Goal: Understand process/instructions: Learn how to perform a task or action

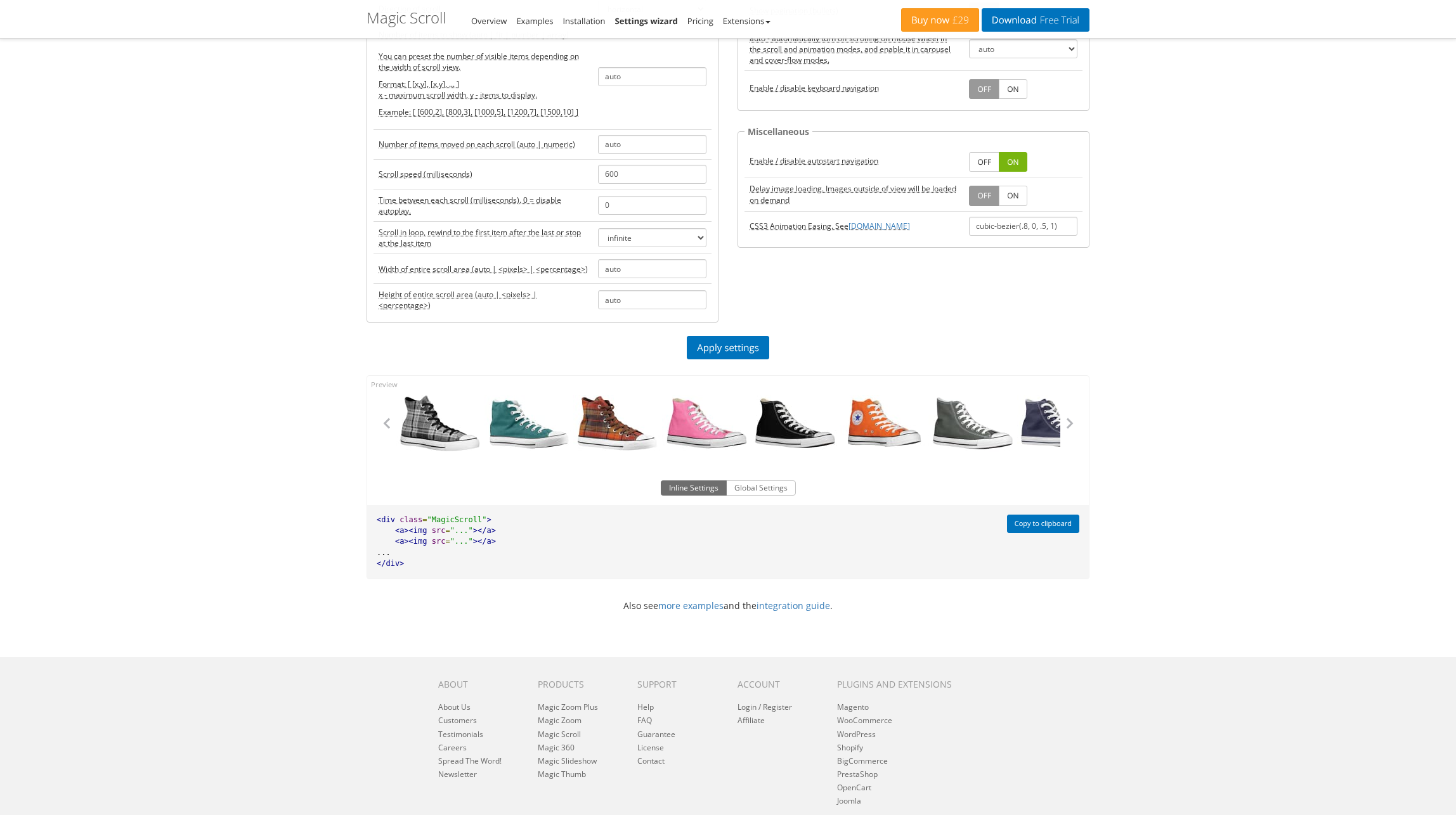
scroll to position [22, 0]
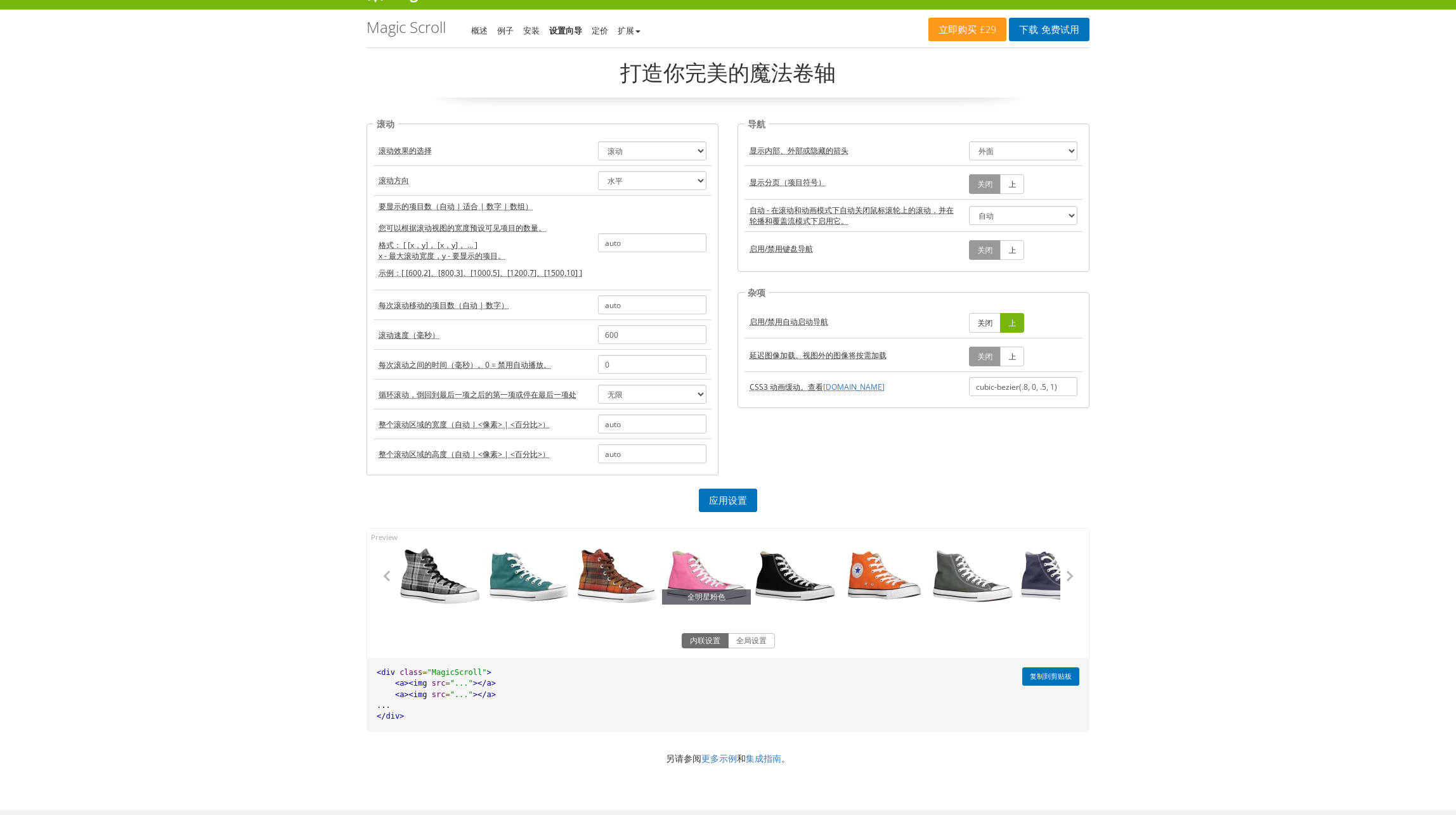
click at [697, 575] on link "全明星粉色" at bounding box center [706, 576] width 89 height 57
click at [630, 573] on link "全明星格子呢" at bounding box center [617, 576] width 89 height 57
click at [492, 570] on link "全明星绿" at bounding box center [529, 576] width 89 height 57
click at [440, 571] on link "全明星格纹" at bounding box center [440, 576] width 89 height 57
click at [389, 579] on button "button" at bounding box center [386, 576] width 19 height 19
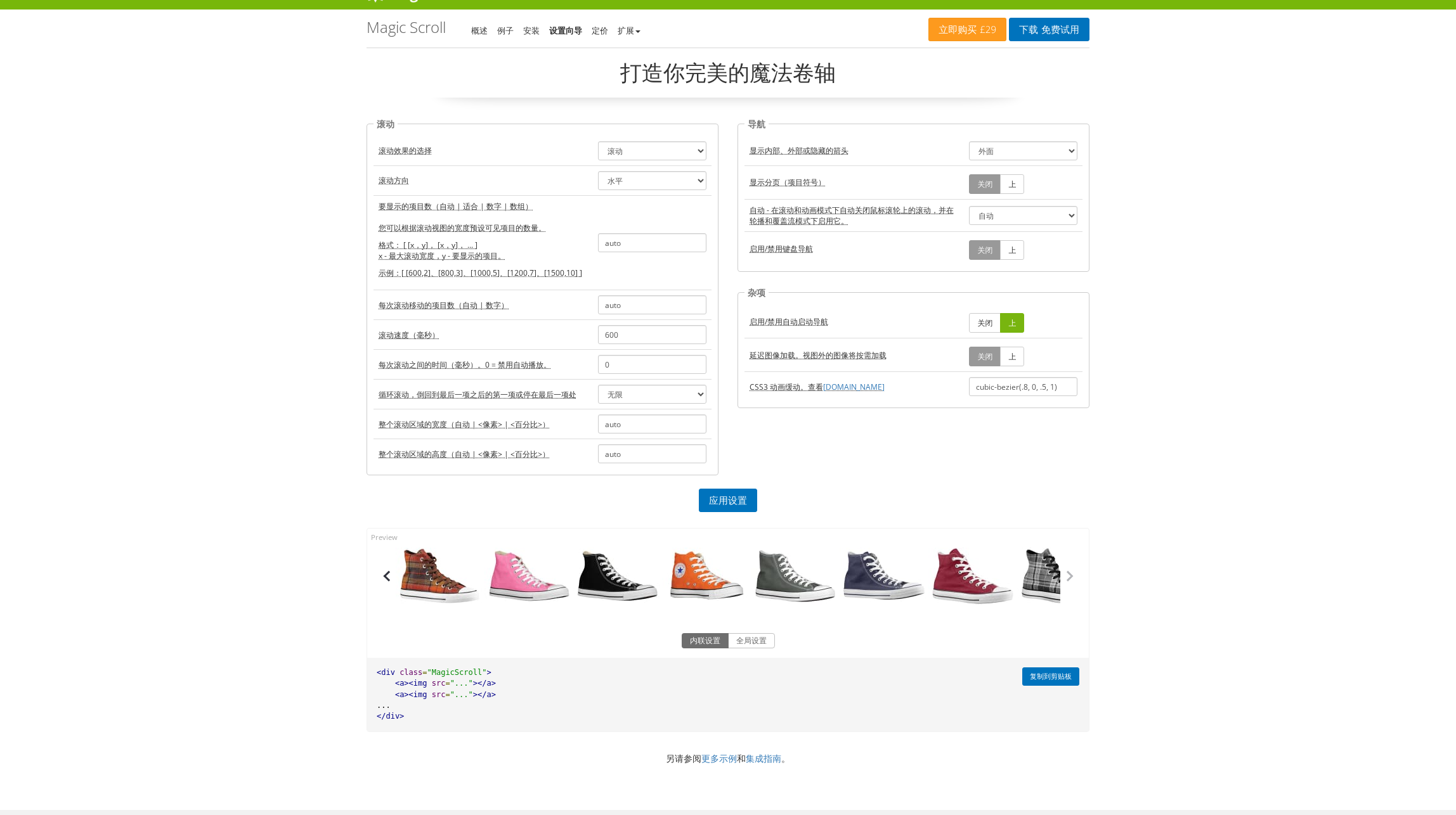
click at [389, 579] on button "button" at bounding box center [386, 576] width 19 height 19
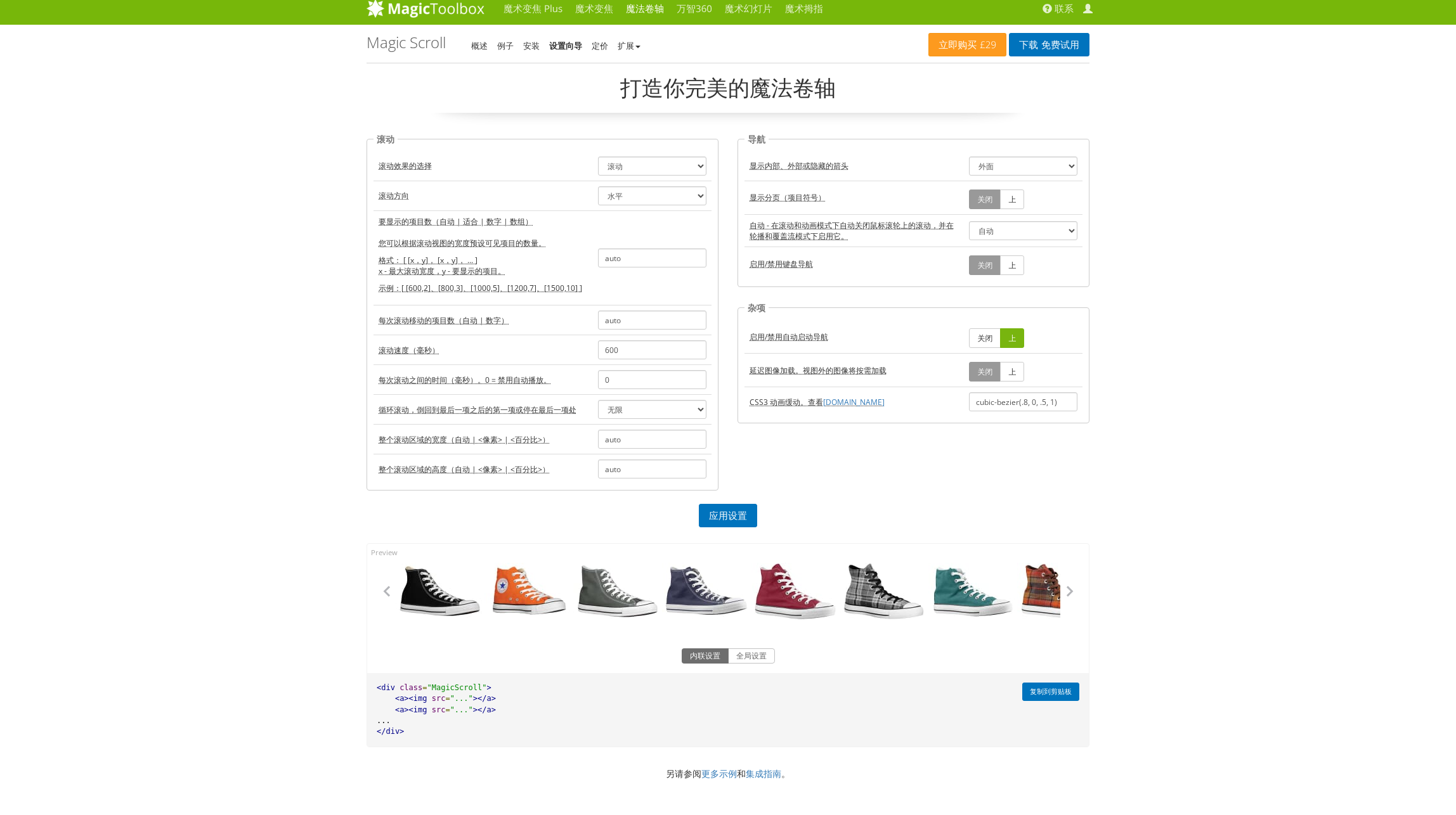
scroll to position [0, 0]
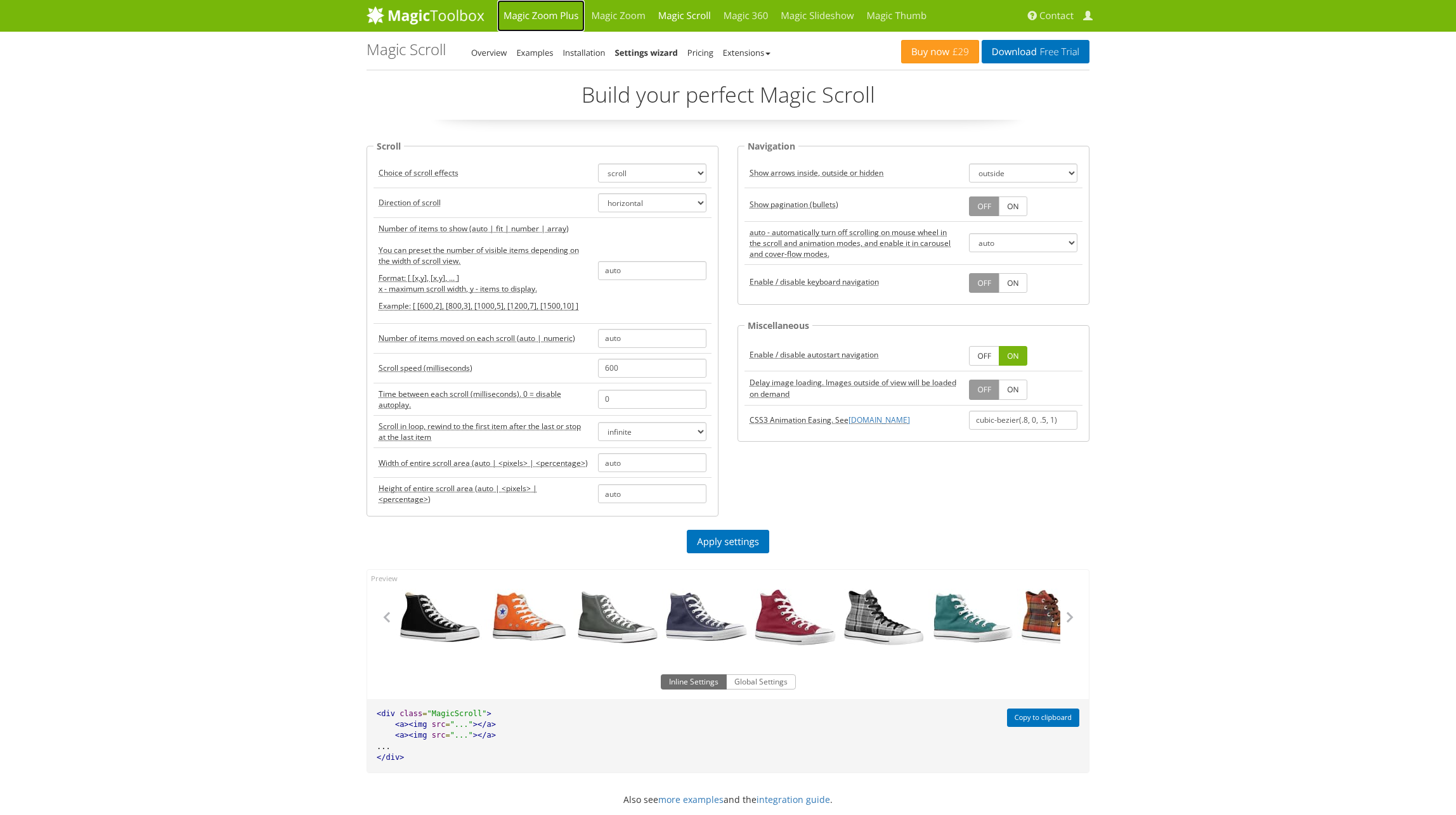
click at [562, 17] on link "Magic Zoom Plus" at bounding box center [541, 16] width 88 height 32
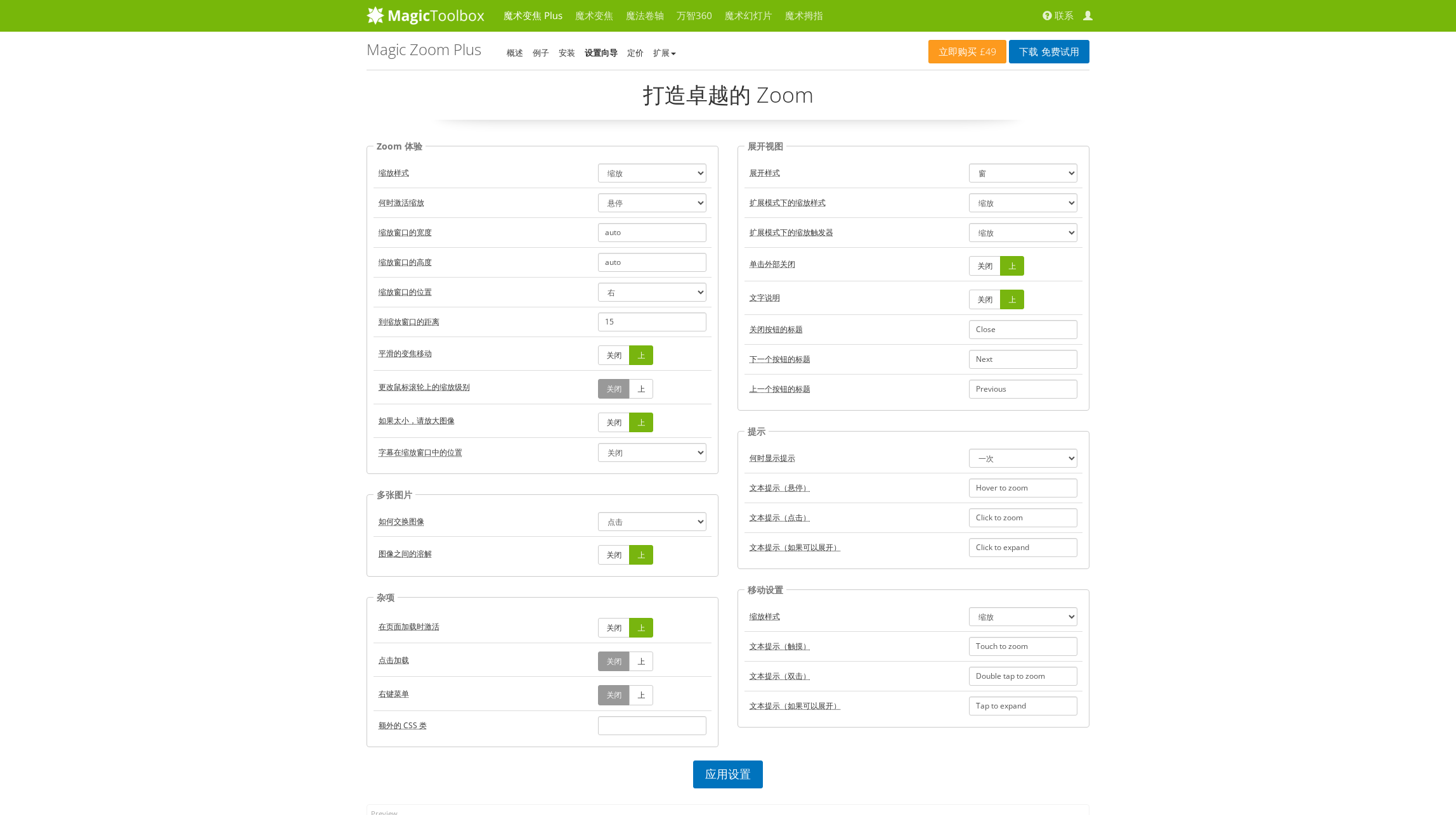
click at [478, 51] on font "Magic Zoom Plus - 设置向导" at bounding box center [424, 49] width 115 height 21
drag, startPoint x: 479, startPoint y: 51, endPoint x: 369, endPoint y: 54, distance: 110.0
click at [369, 54] on font "Magic Zoom Plus - 设置向导" at bounding box center [424, 49] width 115 height 21
copy font "Magic Zoom Plus"
click at [667, 50] on font "扩展" at bounding box center [661, 53] width 17 height 11
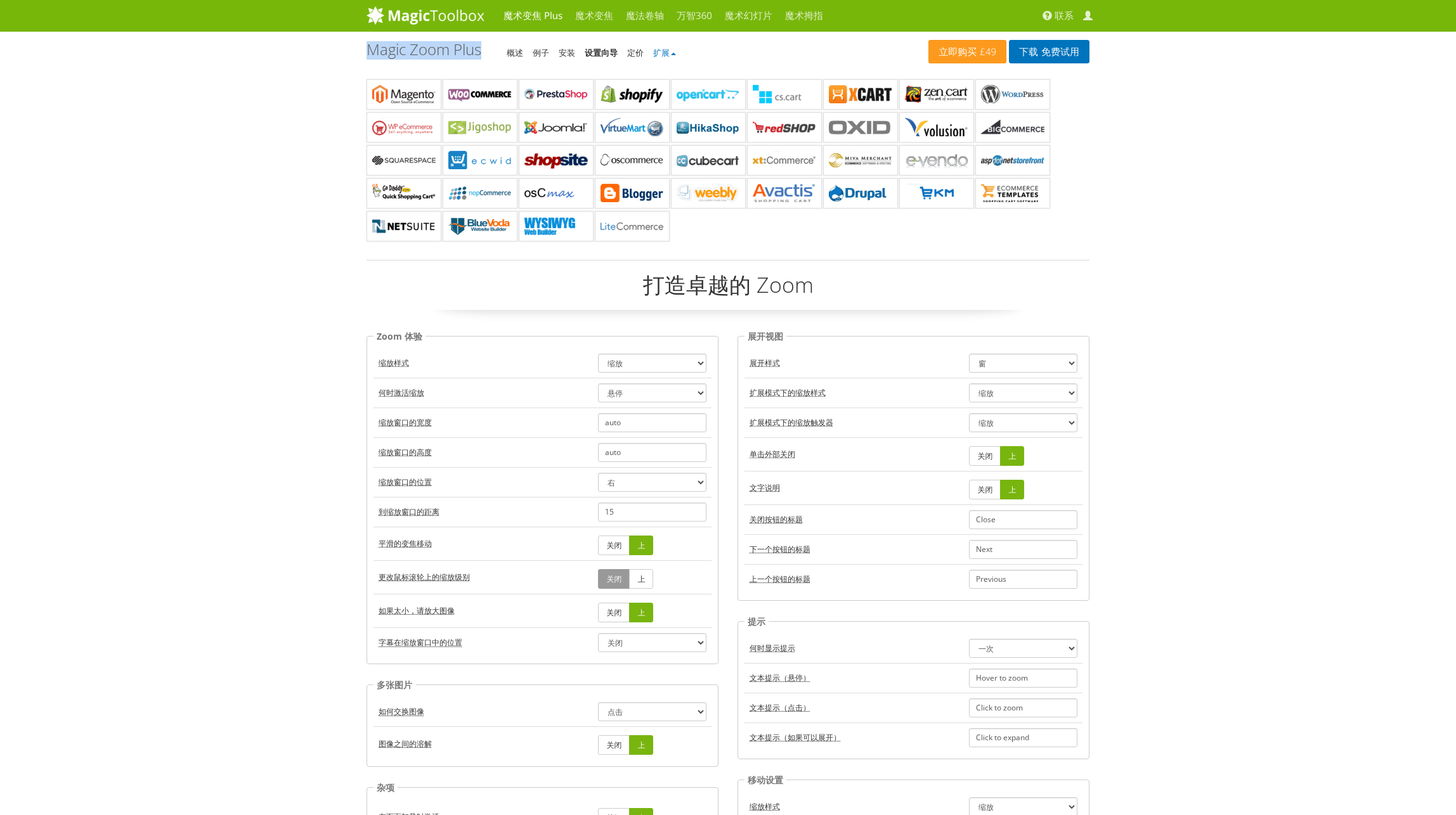
click at [667, 50] on font "扩展" at bounding box center [661, 53] width 17 height 11
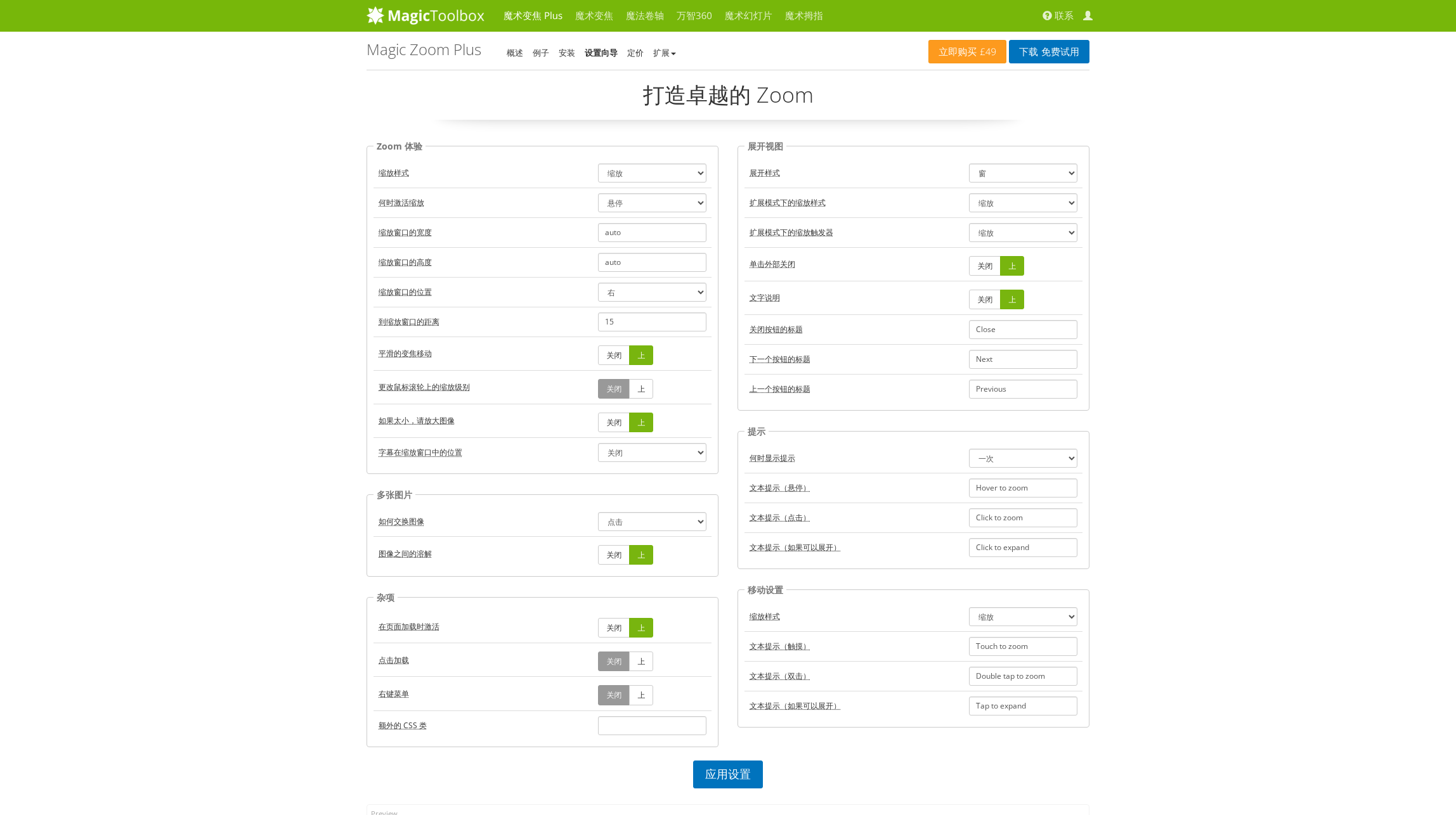
click at [283, 110] on div "魔术变焦 Plus 魔术变焦 魔法卷轴 万智360 魔术幻灯片 魔术拇指 联系 My Account 立即购买 £49 下载 免费试用 Magic Zoom …" at bounding box center [728, 774] width 1456 height 1548
click at [622, 203] on select "悬停 点击" at bounding box center [652, 203] width 108 height 19
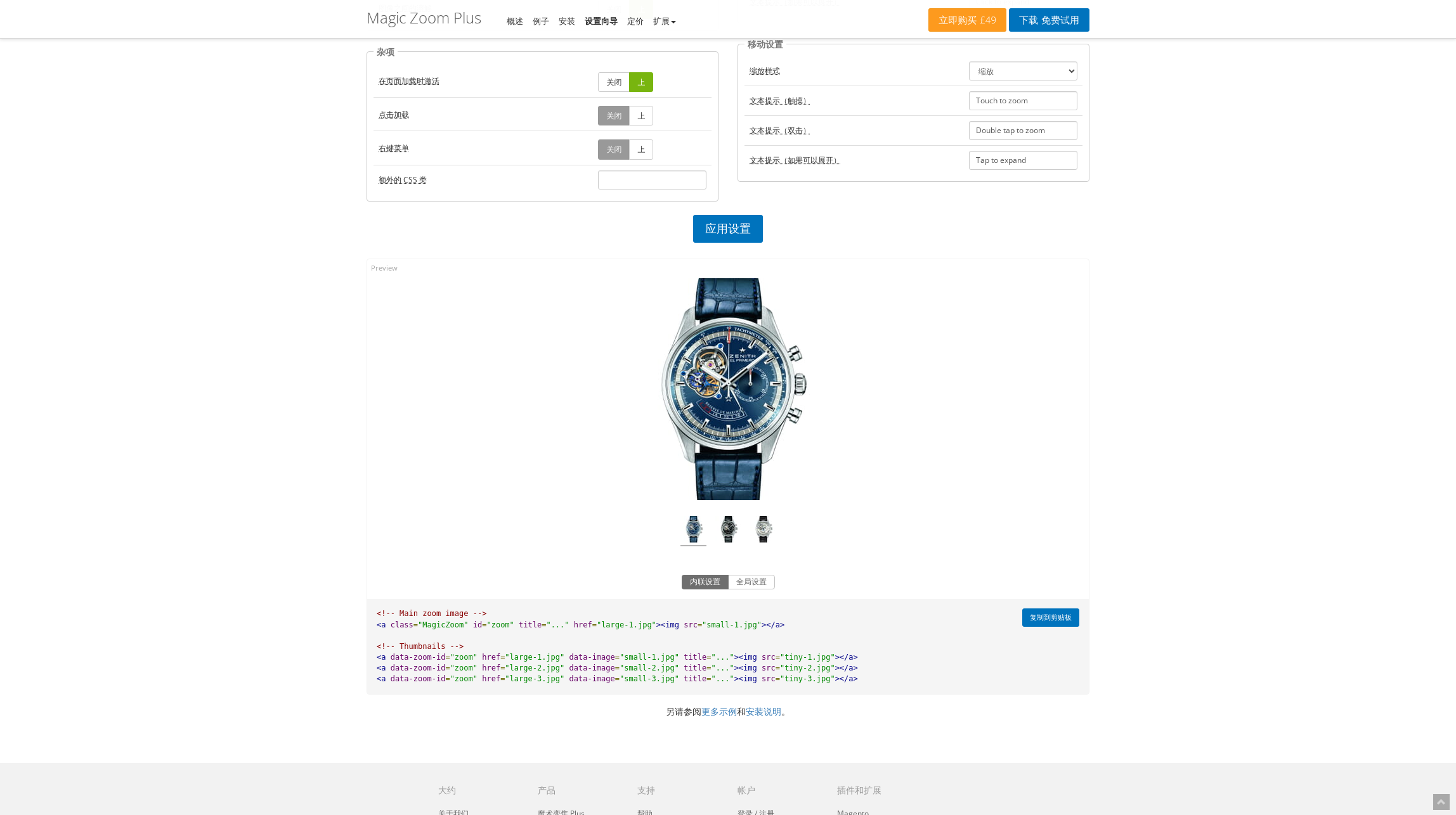
scroll to position [670, 0]
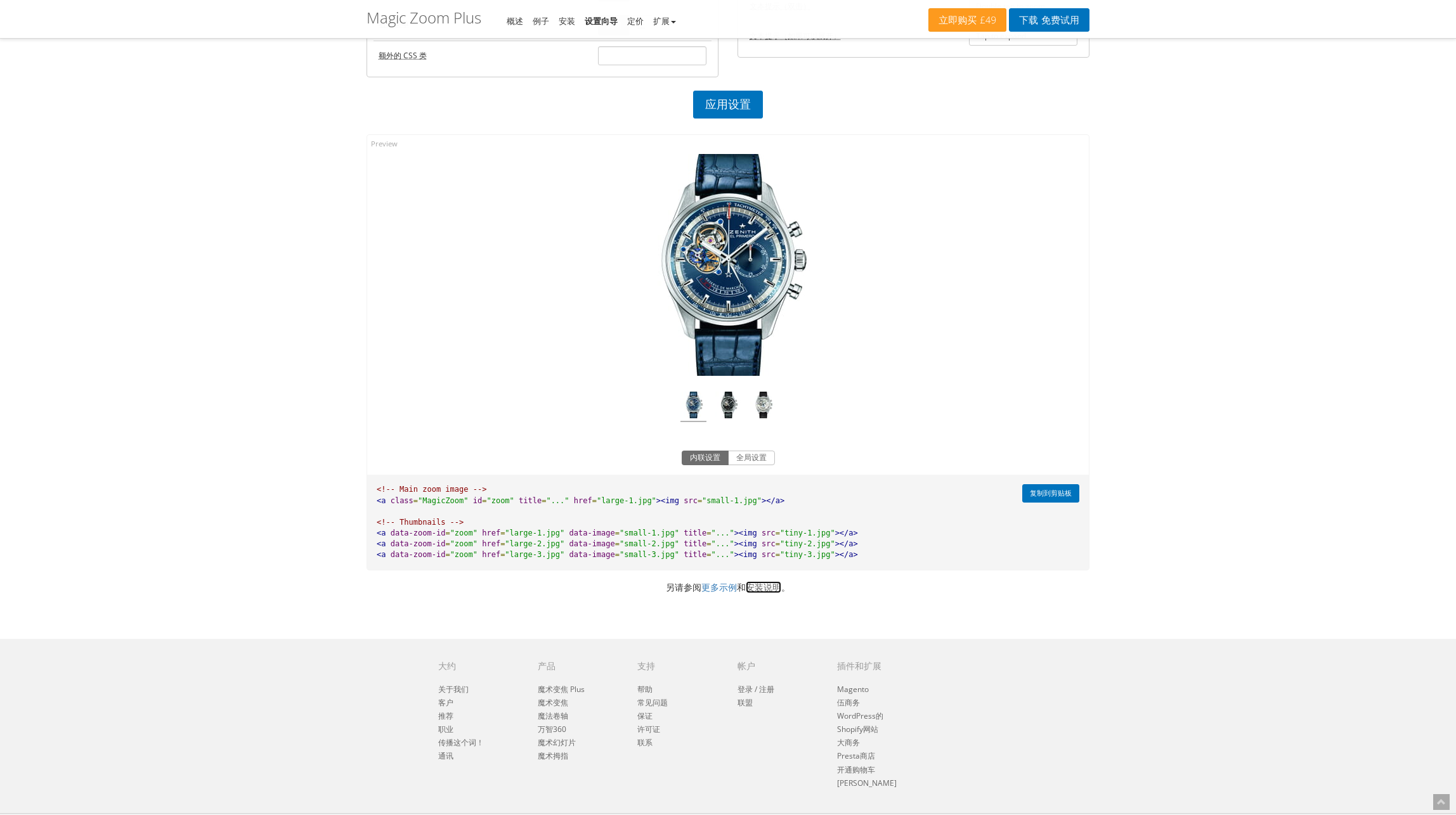
click at [758, 589] on link "安装说明" at bounding box center [763, 587] width 36 height 12
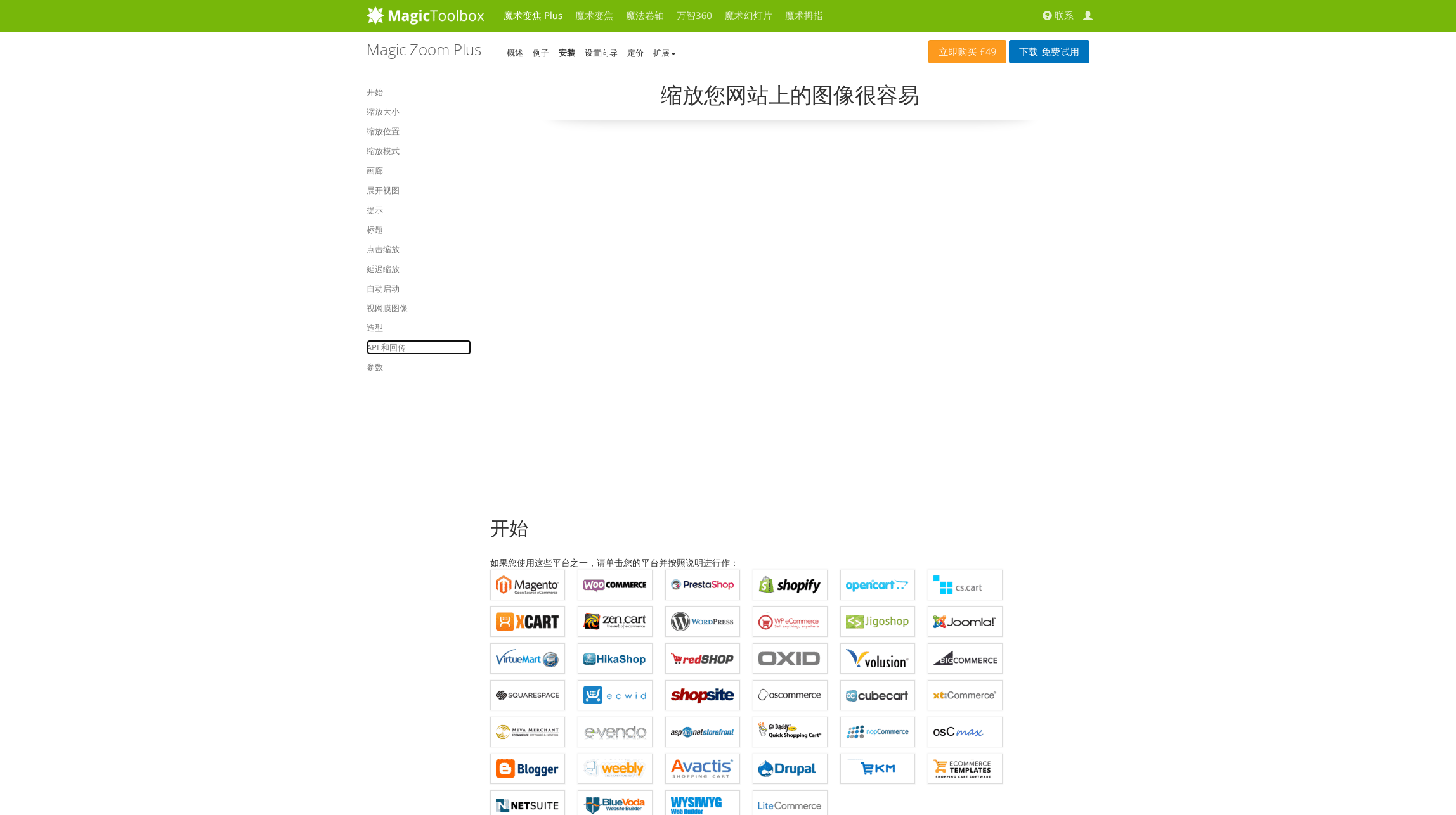
click at [382, 346] on link "API 和回传" at bounding box center [418, 347] width 104 height 15
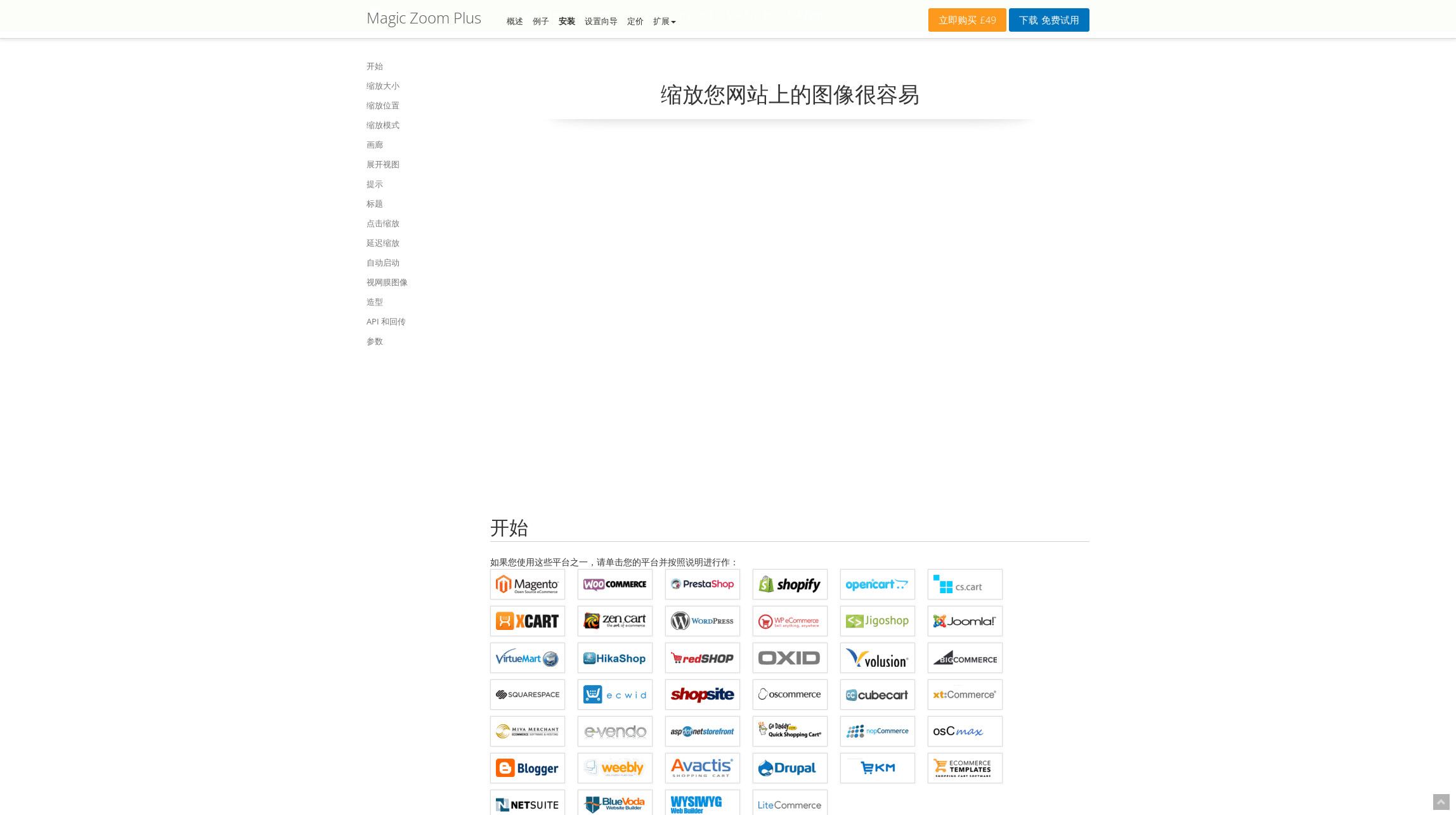
scroll to position [13374, 0]
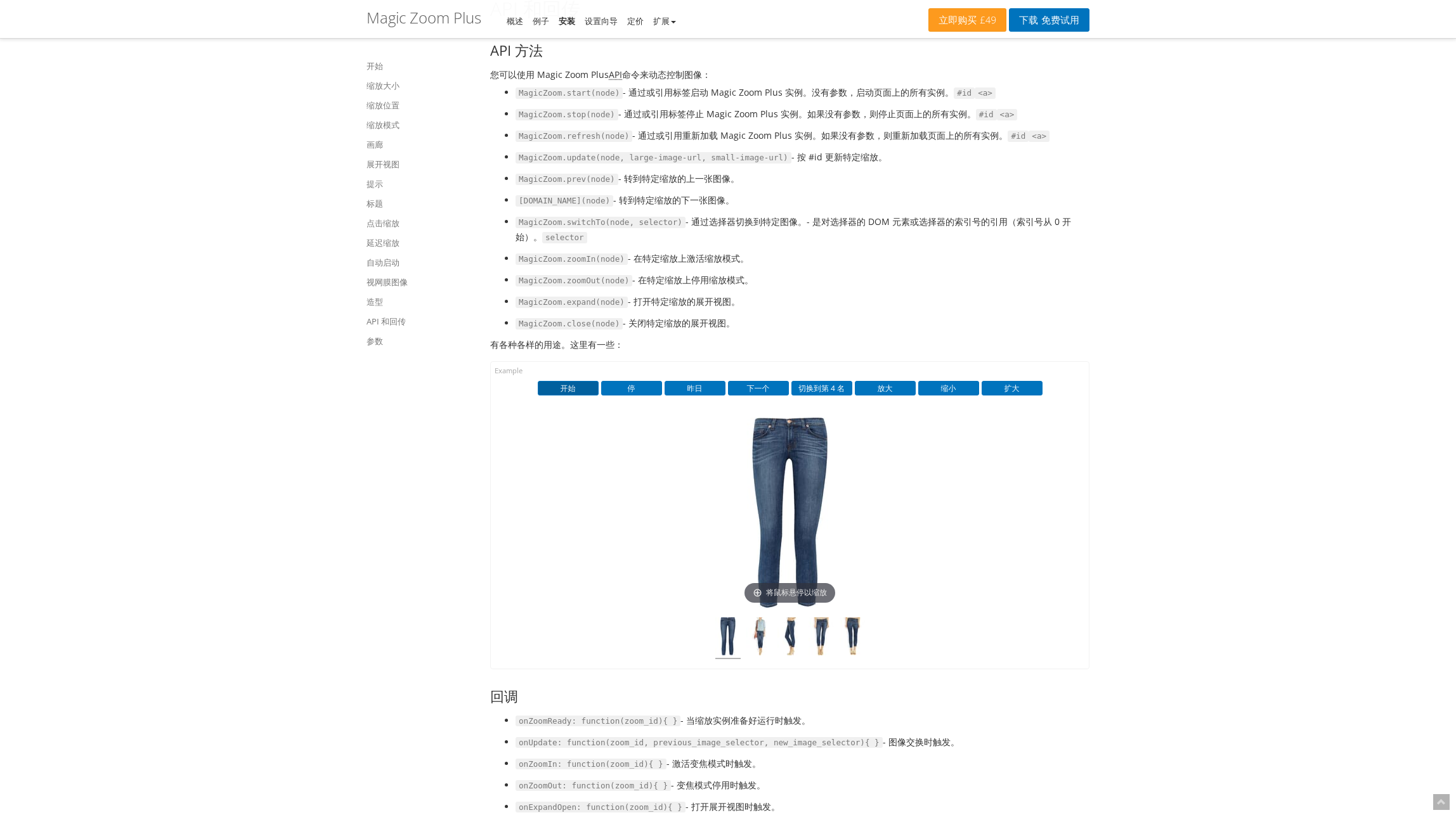
click at [577, 395] on button "开始" at bounding box center [568, 388] width 61 height 14
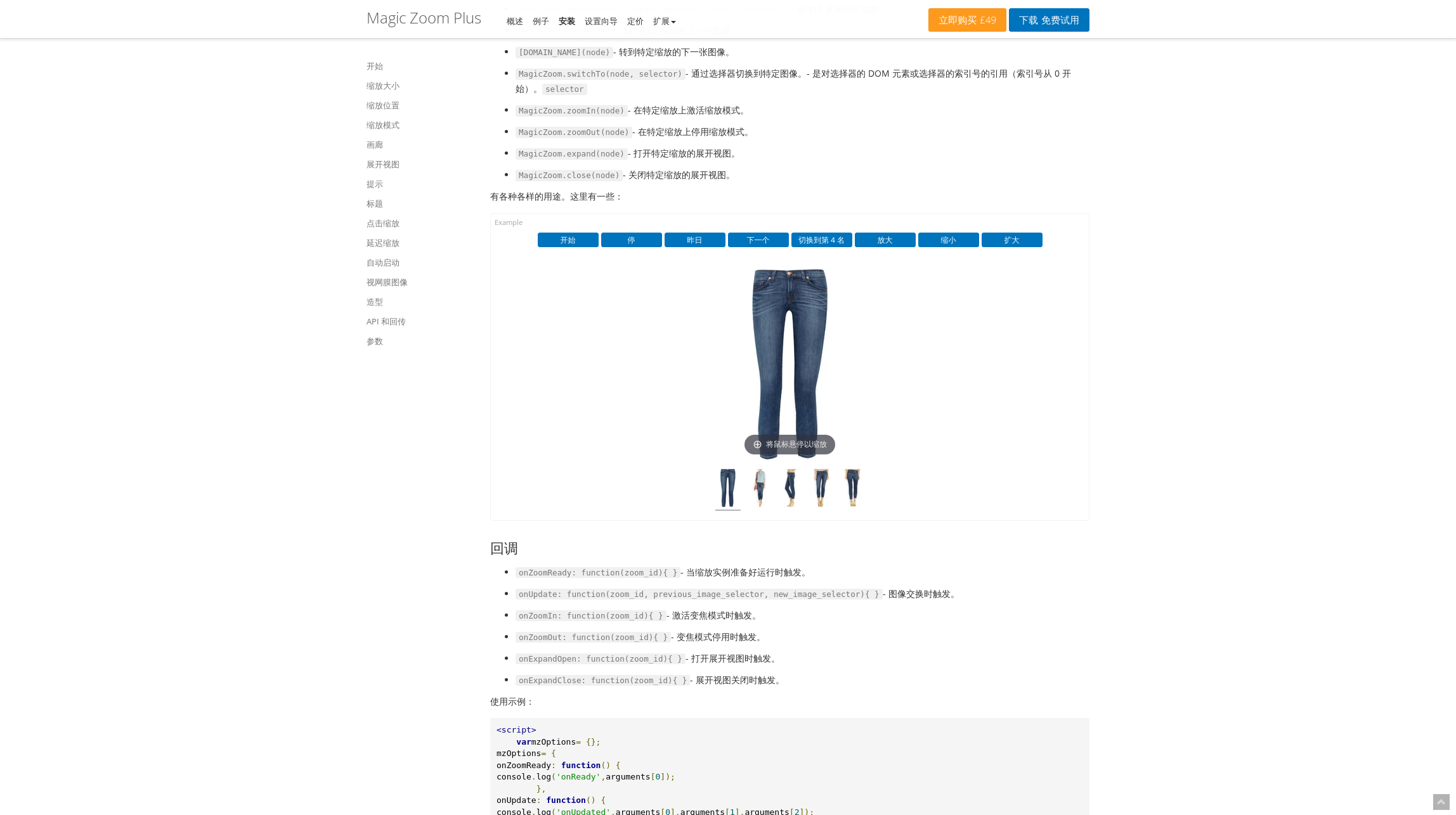
scroll to position [13627, 0]
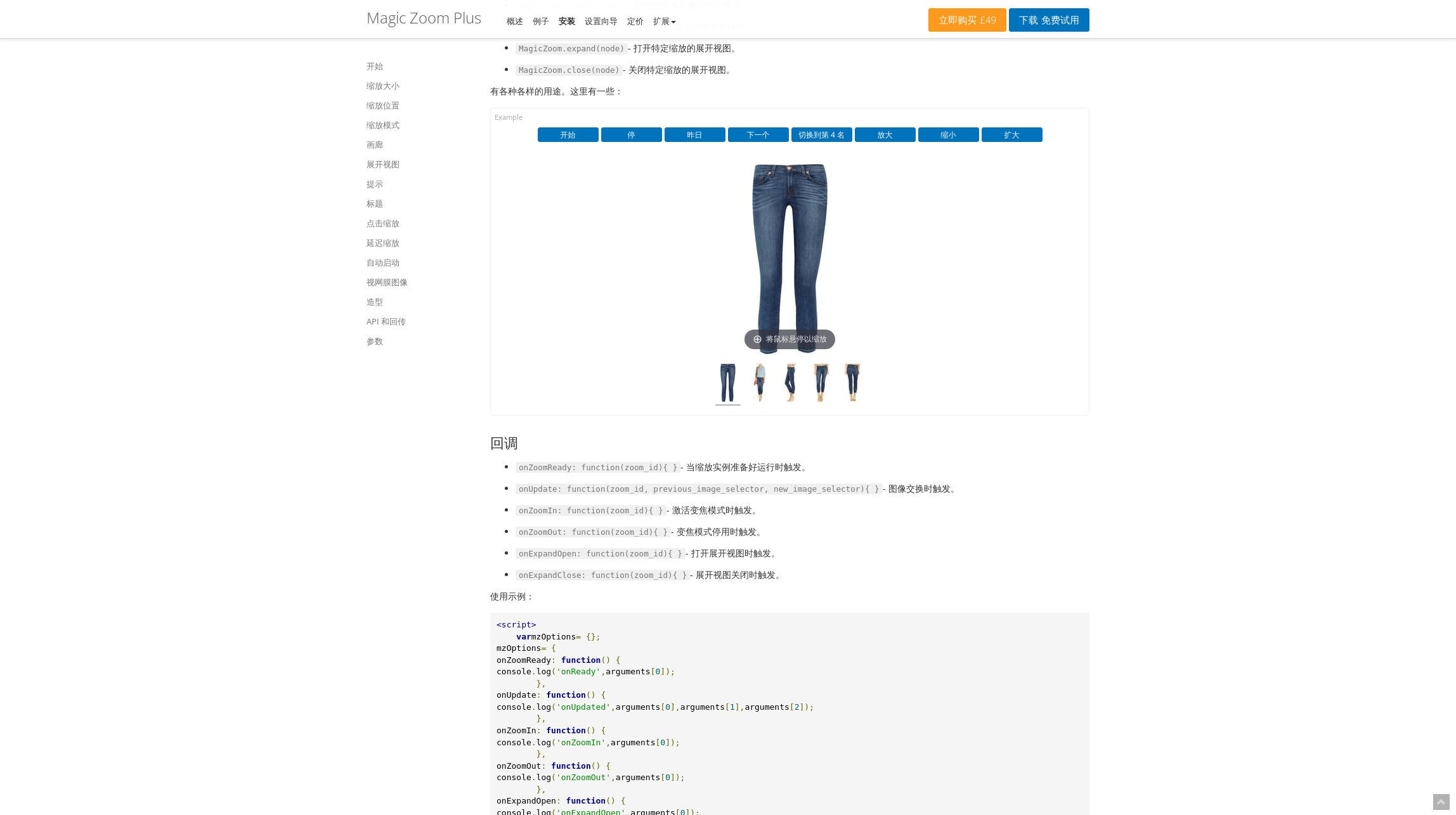
click at [538, 127] on button "开始" at bounding box center [568, 134] width 61 height 14
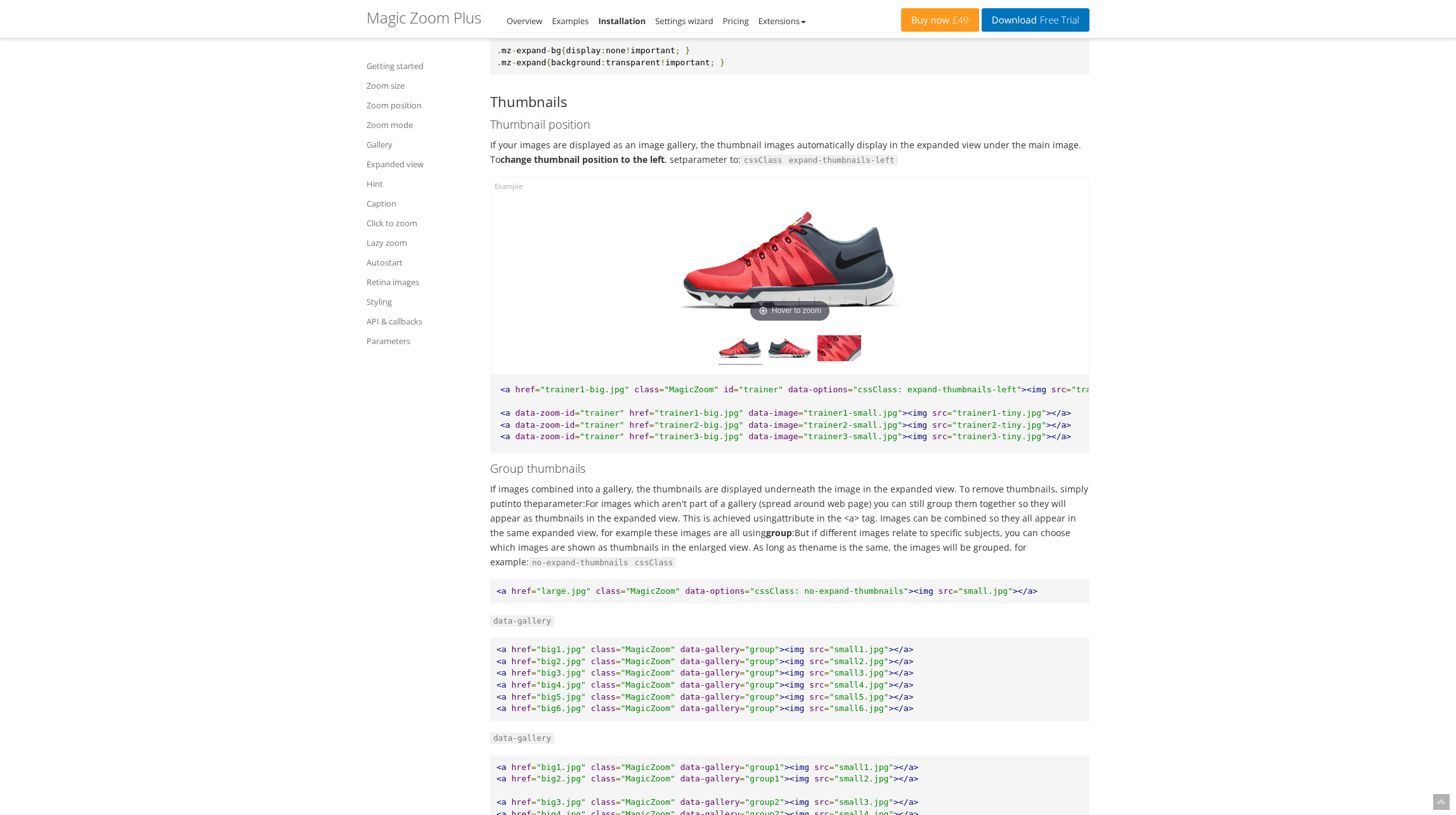
scroll to position [8779, 0]
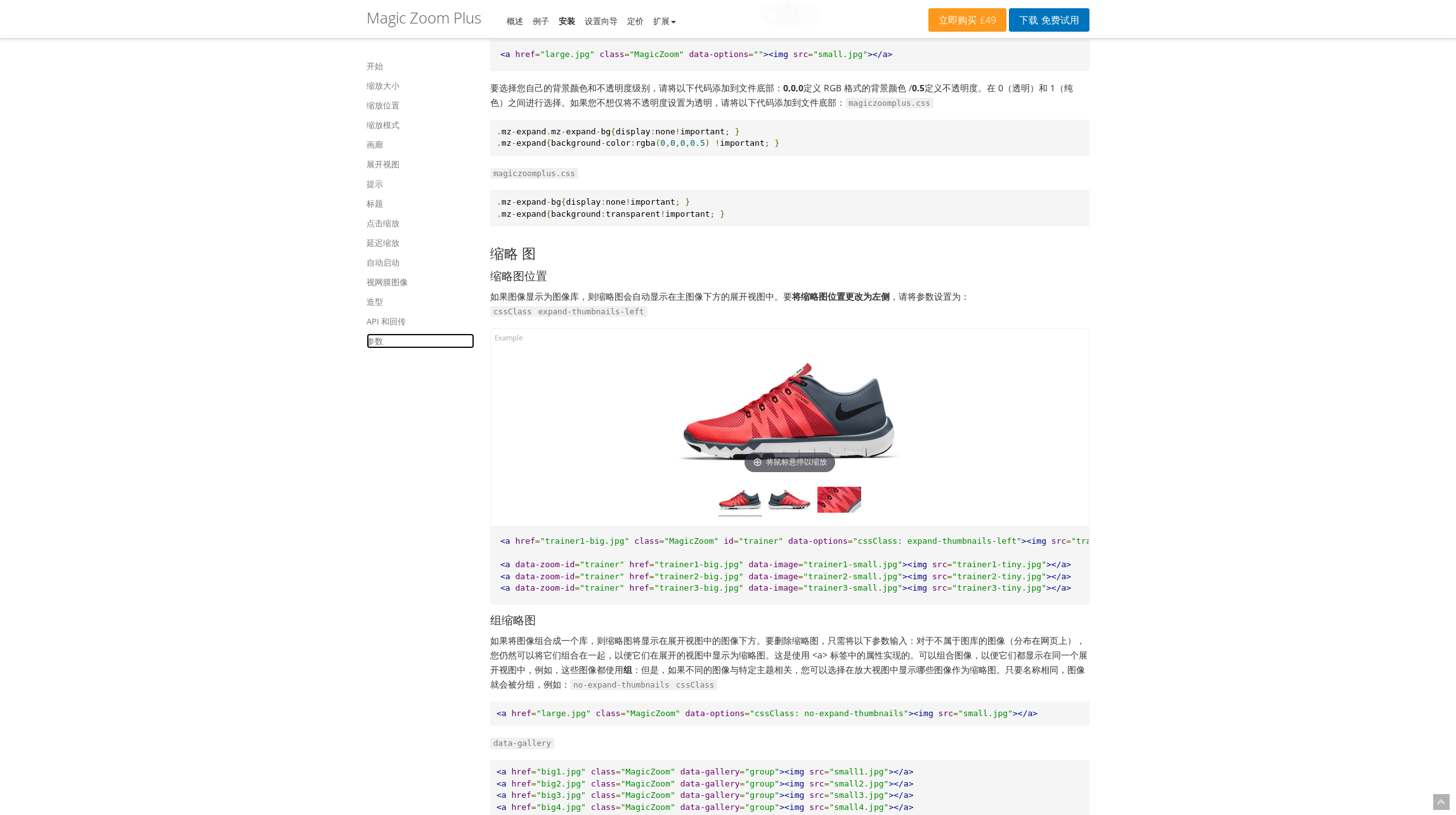
click at [386, 337] on link "参数" at bounding box center [420, 341] width 107 height 15
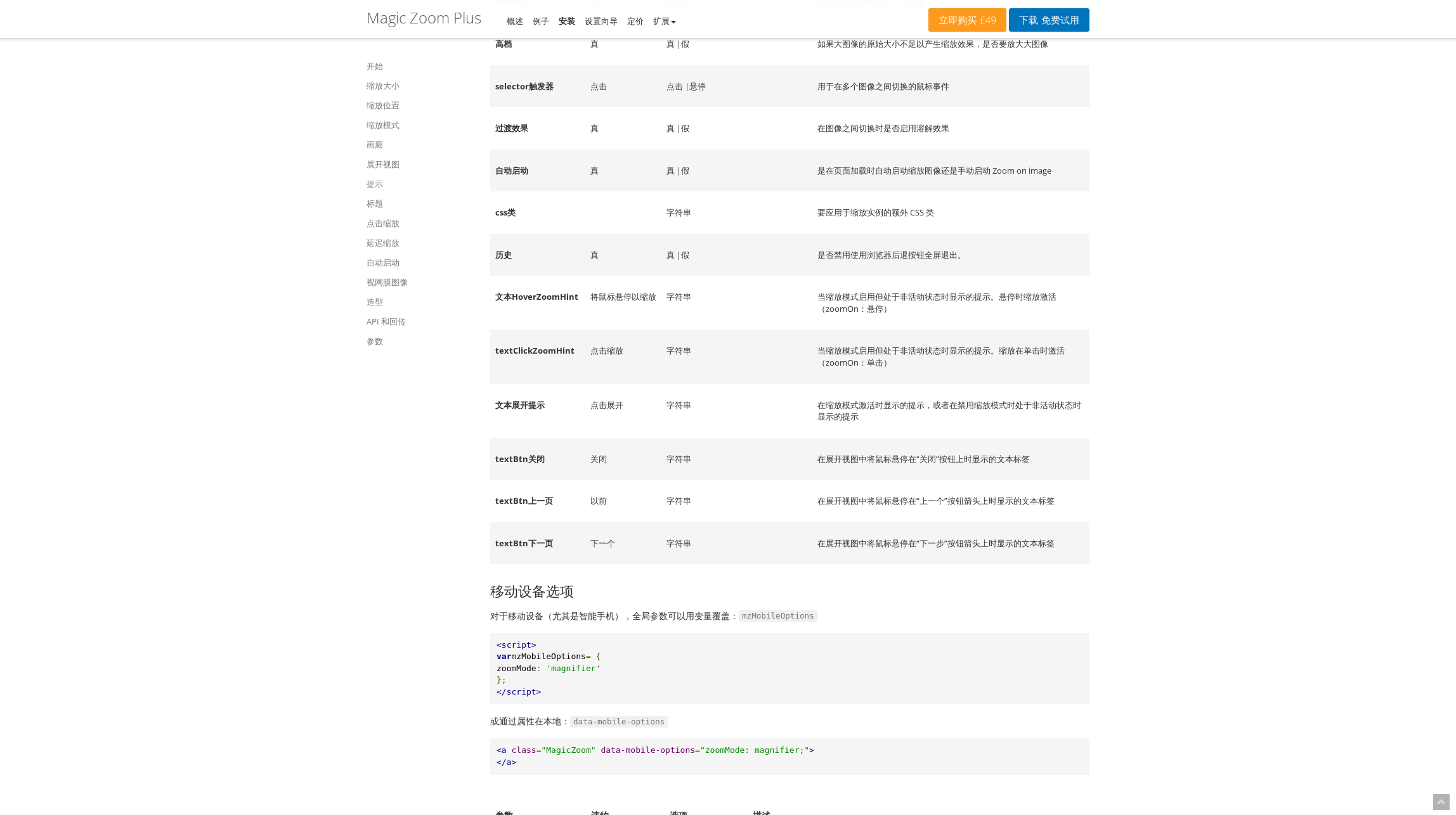
scroll to position [15689, 0]
